Goal: Navigation & Orientation: Find specific page/section

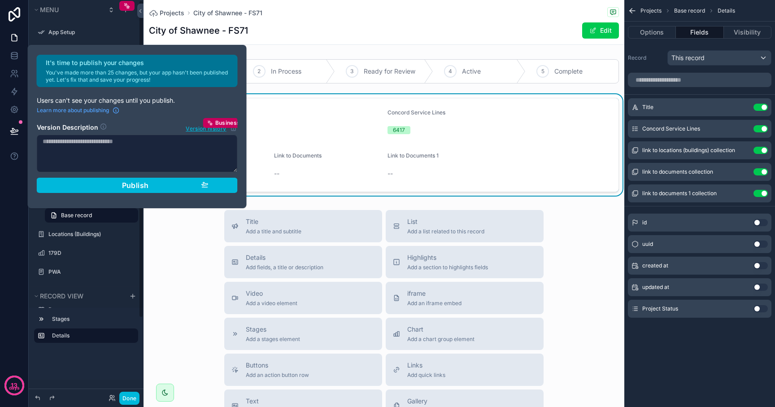
click at [156, 25] on h1 "City of Shawnee - FS71" at bounding box center [198, 30] width 99 height 13
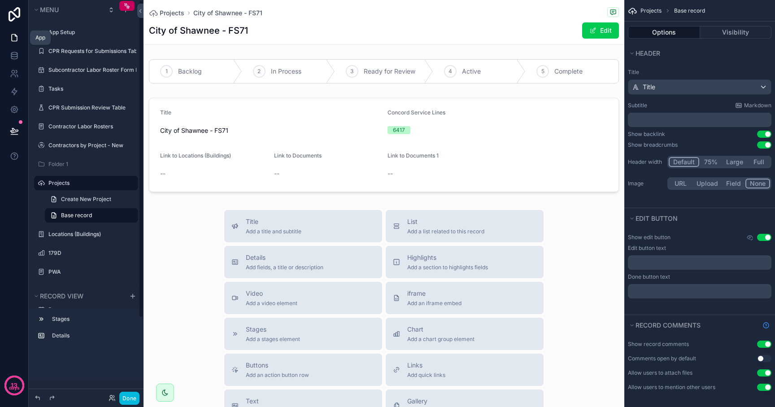
click at [10, 34] on icon at bounding box center [14, 37] width 9 height 9
click at [8, 11] on icon at bounding box center [14, 14] width 18 height 14
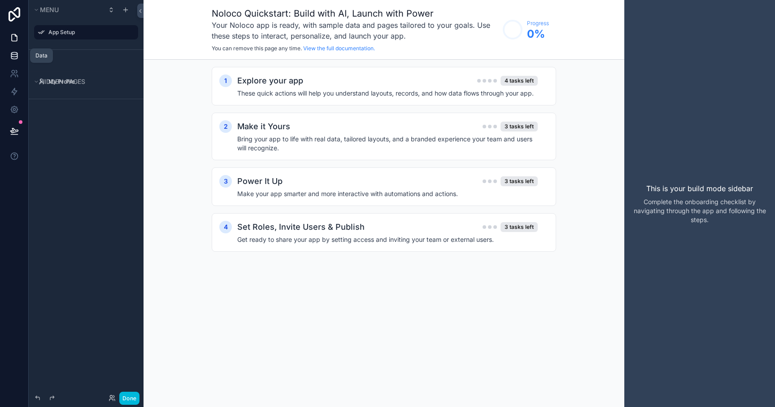
click at [13, 60] on icon at bounding box center [14, 55] width 9 height 9
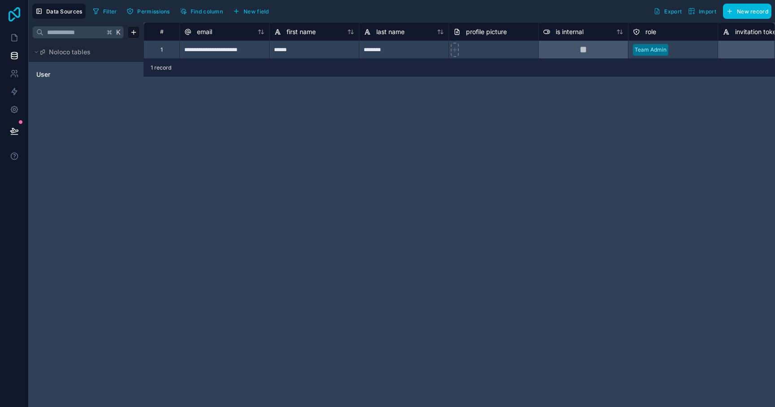
click at [15, 17] on icon at bounding box center [14, 14] width 18 height 14
